Goal: Information Seeking & Learning: Learn about a topic

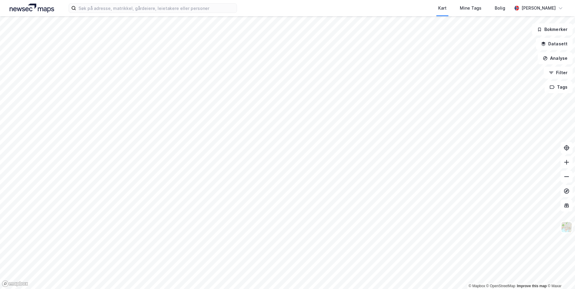
click at [150, 13] on div "Kart Mine Tags Bolig [PERSON_NAME]" at bounding box center [287, 8] width 575 height 16
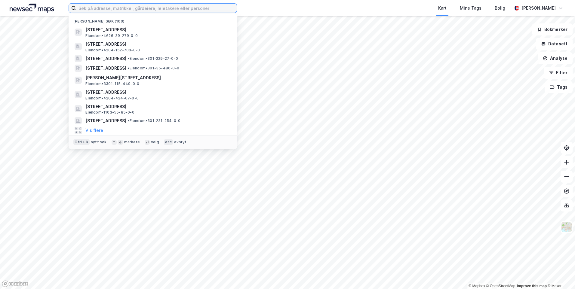
click at [151, 8] on input at bounding box center [156, 8] width 161 height 9
paste input "Austerbygdvegen 71 B"
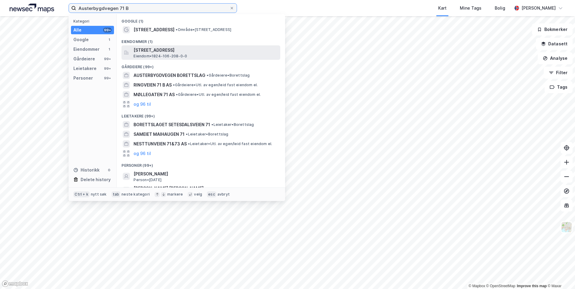
type input "Austerbygdvegen 71 B"
click at [183, 57] on span "Eiendom • 1824-106-208-0-0" at bounding box center [160, 56] width 54 height 5
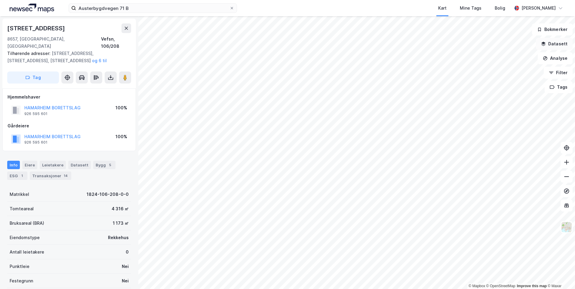
click at [561, 43] on button "Datasett" at bounding box center [554, 44] width 37 height 12
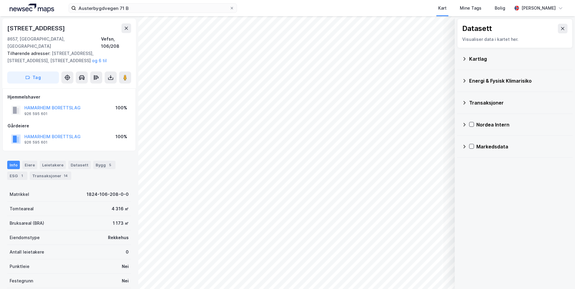
click at [463, 58] on icon at bounding box center [464, 59] width 5 height 5
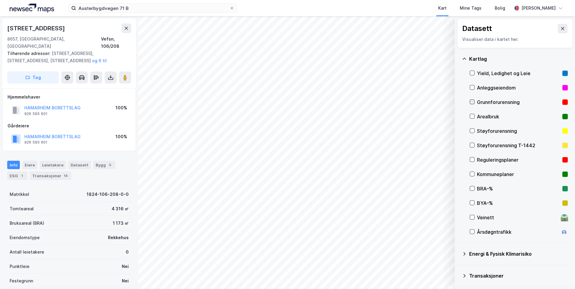
click at [473, 101] on icon at bounding box center [472, 102] width 4 height 4
click at [464, 58] on icon at bounding box center [464, 59] width 5 height 5
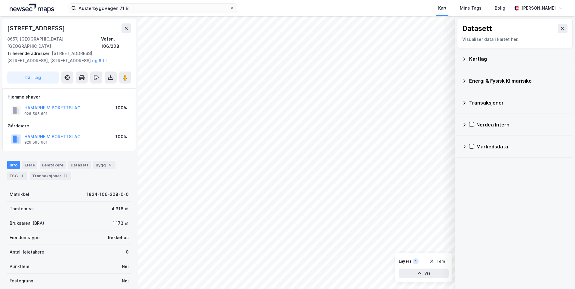
click at [464, 80] on icon at bounding box center [464, 80] width 5 height 5
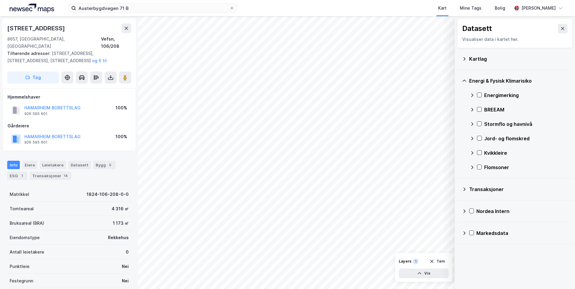
click at [471, 95] on icon at bounding box center [472, 95] width 5 height 5
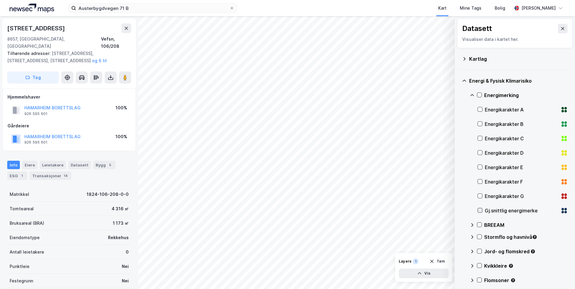
click at [479, 208] on div at bounding box center [479, 210] width 5 height 5
click at [472, 93] on icon at bounding box center [472, 95] width 5 height 5
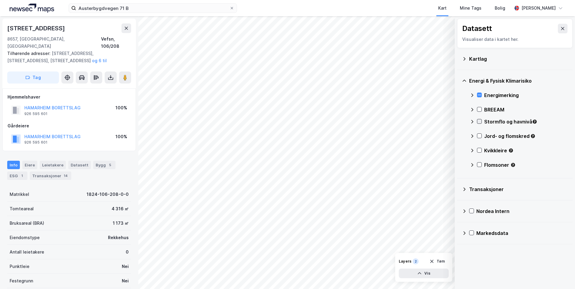
click at [481, 122] on div at bounding box center [479, 121] width 5 height 5
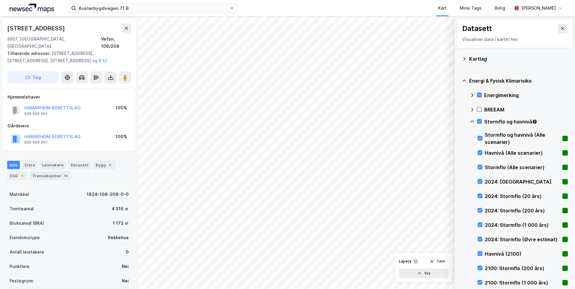
click at [472, 121] on icon at bounding box center [472, 121] width 5 height 5
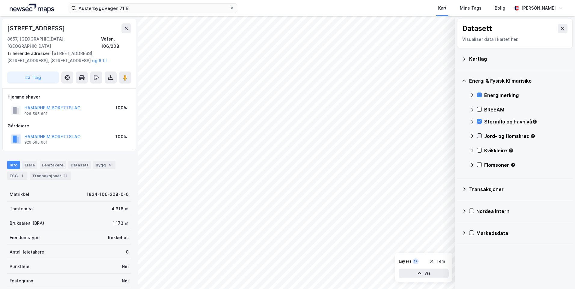
click at [478, 134] on icon at bounding box center [479, 136] width 4 height 4
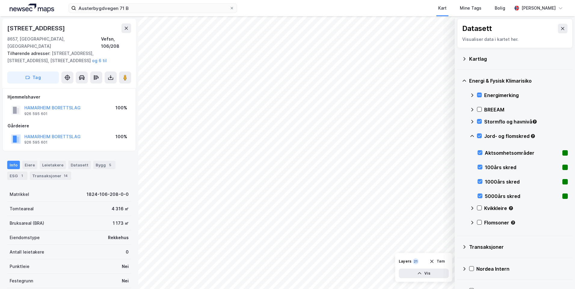
click at [472, 135] on icon at bounding box center [472, 136] width 5 height 5
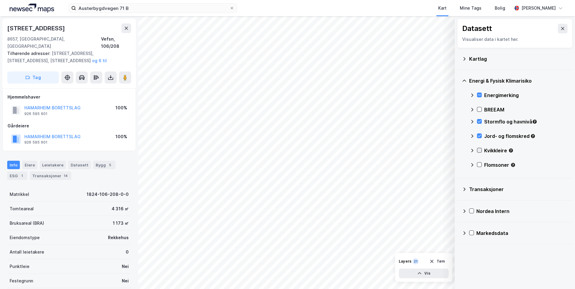
click at [479, 148] on icon at bounding box center [479, 150] width 4 height 4
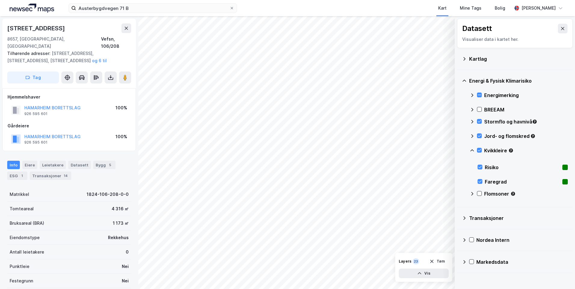
click at [472, 149] on icon at bounding box center [472, 150] width 5 height 5
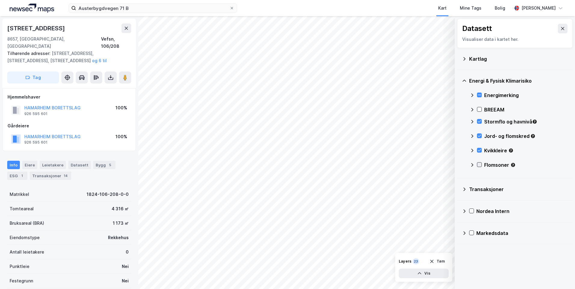
click at [479, 164] on icon at bounding box center [479, 165] width 4 height 4
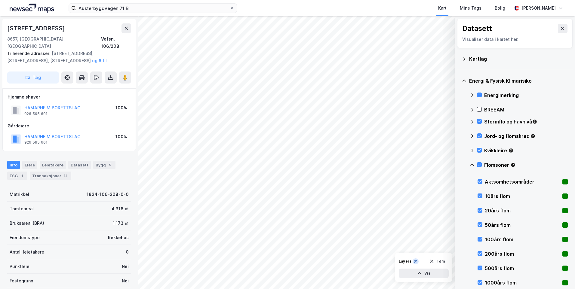
click at [479, 162] on div "Flomsoner" at bounding box center [519, 167] width 98 height 14
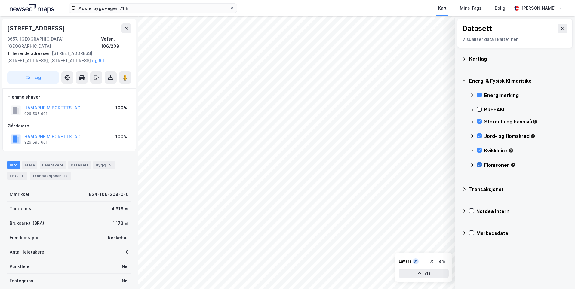
click at [479, 164] on icon at bounding box center [479, 165] width 4 height 4
click at [471, 164] on icon at bounding box center [472, 165] width 5 height 5
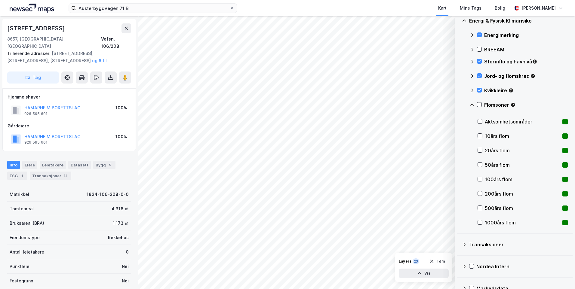
scroll to position [73, 0]
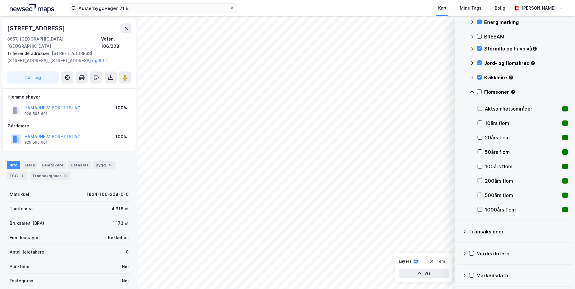
click at [479, 209] on icon at bounding box center [480, 209] width 4 height 4
click at [479, 208] on icon at bounding box center [480, 209] width 4 height 4
click at [477, 108] on div at bounding box center [479, 108] width 5 height 5
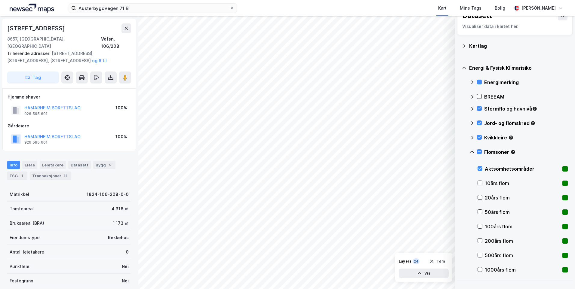
scroll to position [0, 0]
